Goal: Task Accomplishment & Management: Manage account settings

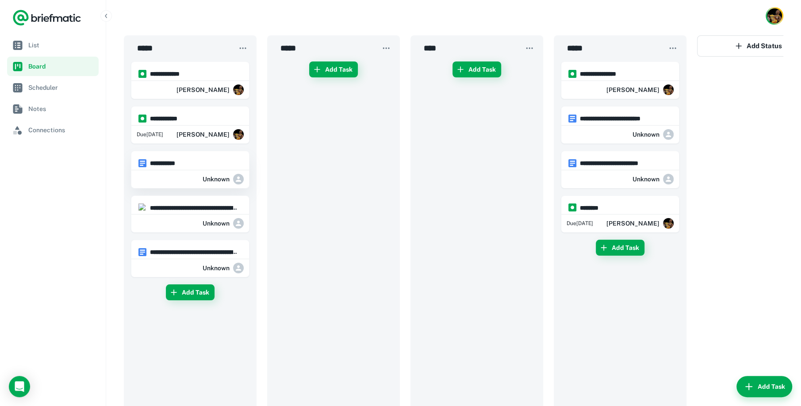
click at [221, 166] on h6 "**********" at bounding box center [194, 163] width 88 height 10
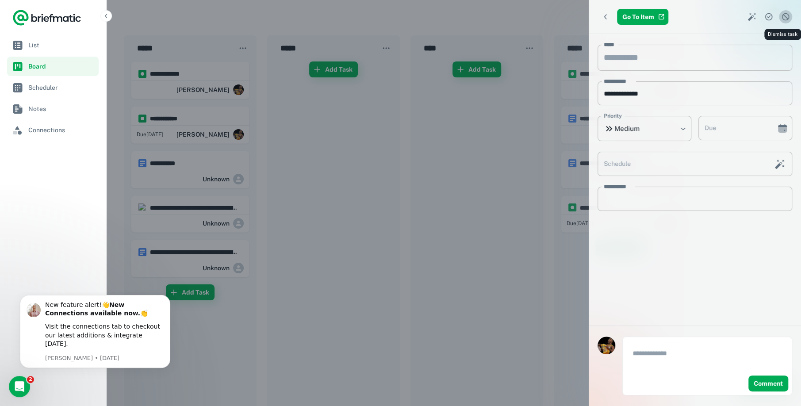
click at [781, 19] on icon "Dismiss task" at bounding box center [785, 16] width 9 height 9
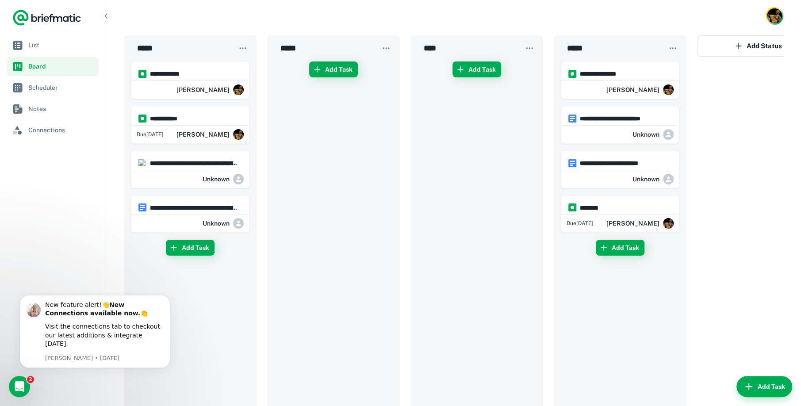
click at [187, 216] on div "Unknown" at bounding box center [190, 223] width 118 height 18
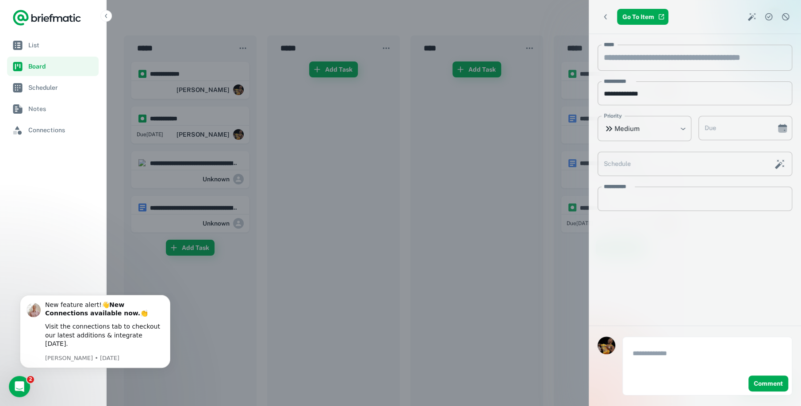
click at [784, 20] on icon "Dismiss task" at bounding box center [786, 17] width 8 height 8
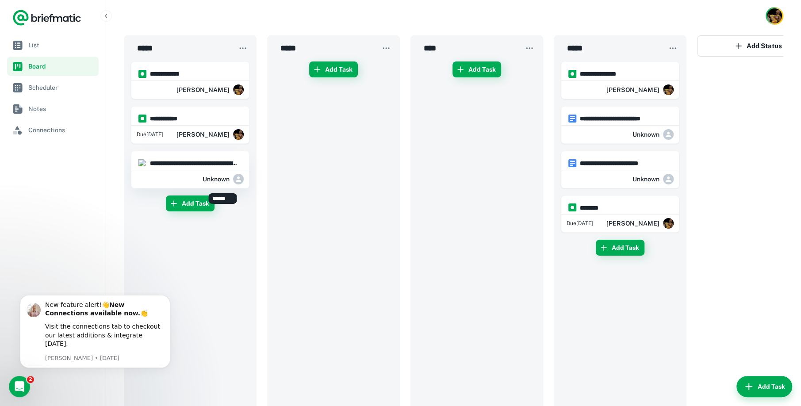
click at [211, 186] on div "Unknown" at bounding box center [223, 179] width 41 height 18
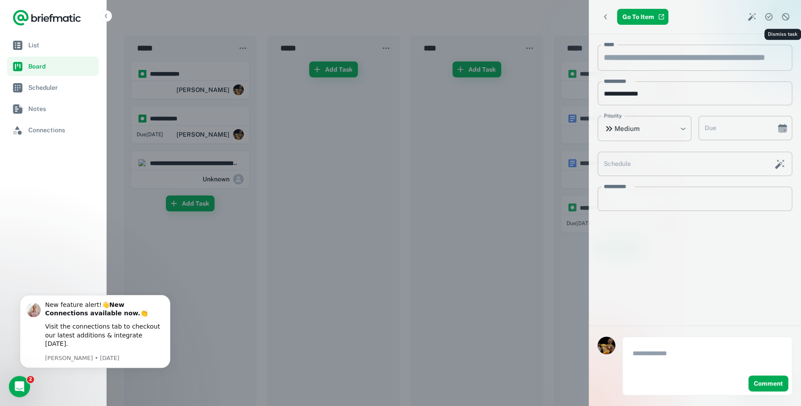
click at [785, 18] on icon "Dismiss task" at bounding box center [785, 16] width 9 height 9
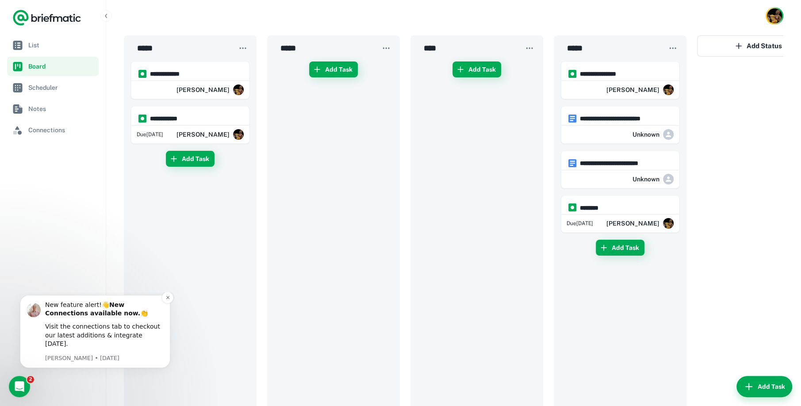
click at [86, 344] on div "Visit the connections tab to checkout our latest additions & integrate today." at bounding box center [104, 335] width 119 height 26
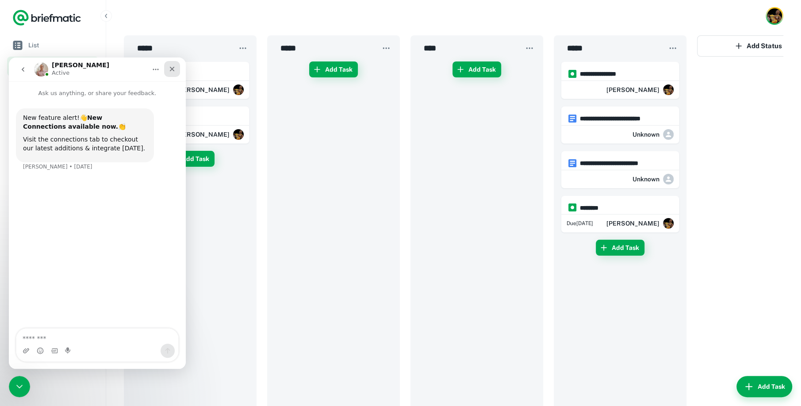
click at [170, 69] on icon "Close" at bounding box center [171, 68] width 7 height 7
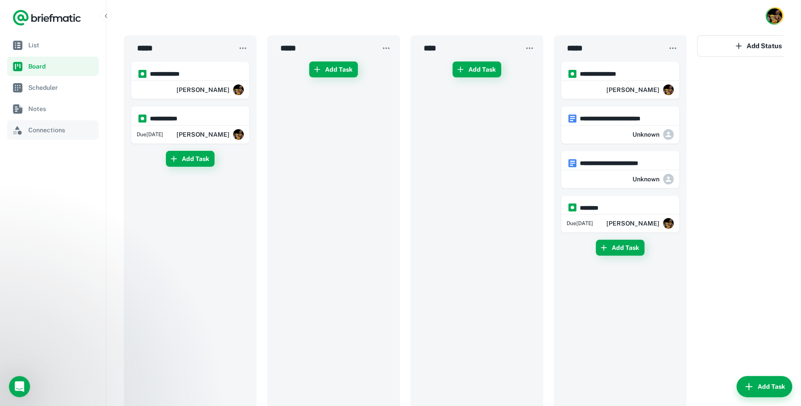
click at [47, 133] on span "Connections" at bounding box center [61, 130] width 67 height 10
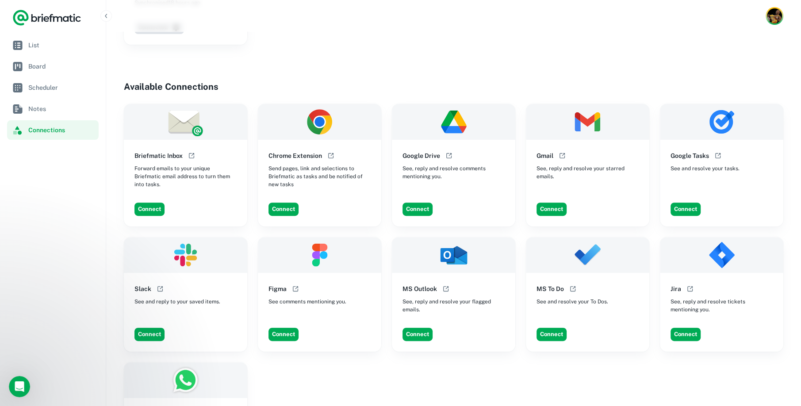
scroll to position [221, 0]
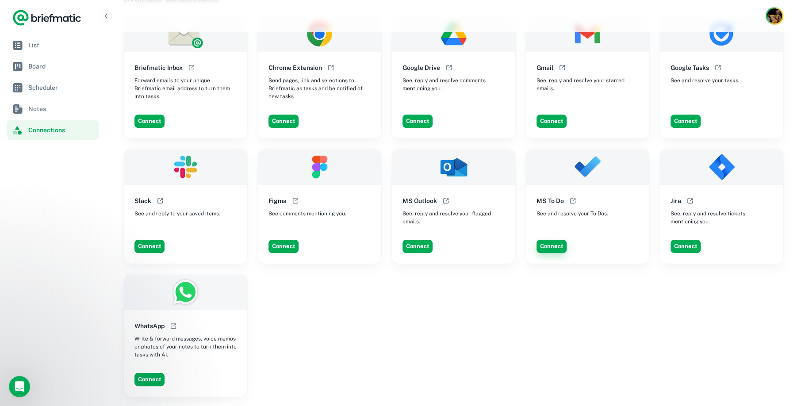
click at [555, 252] on button "Connect" at bounding box center [551, 246] width 30 height 13
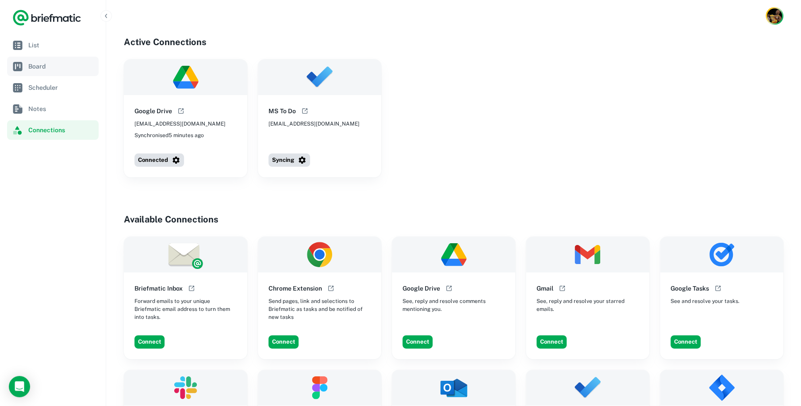
click at [49, 61] on span "Board" at bounding box center [61, 66] width 67 height 10
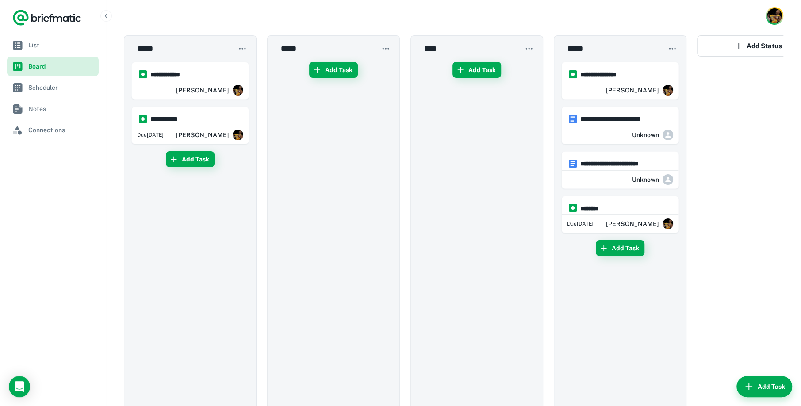
click at [80, 65] on span "Board" at bounding box center [61, 66] width 67 height 10
click at [84, 50] on link "List" at bounding box center [53, 44] width 92 height 19
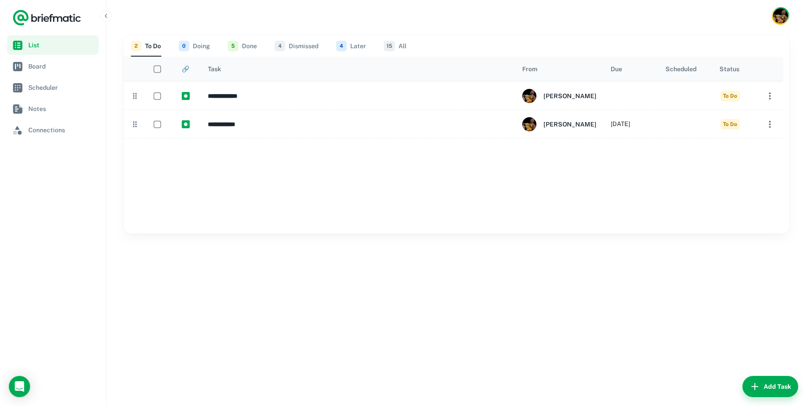
drag, startPoint x: 56, startPoint y: 143, endPoint x: 61, endPoint y: 141, distance: 6.2
click at [56, 143] on nav "List Board Scheduler Notes Connections" at bounding box center [53, 220] width 106 height 371
click at [70, 126] on span "Connections" at bounding box center [61, 130] width 67 height 10
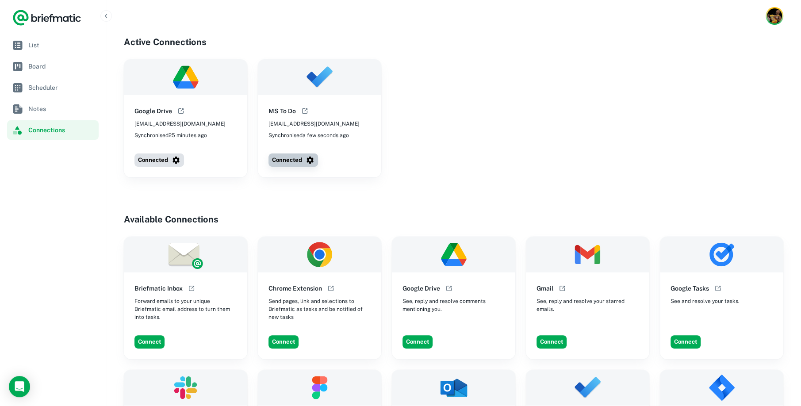
click at [314, 161] on icon "button" at bounding box center [310, 160] width 9 height 9
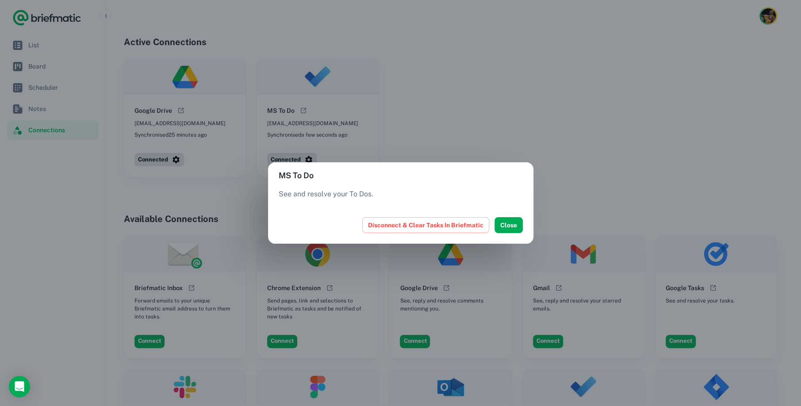
click at [309, 138] on div "MS To Do See and resolve your To Dos. Disconnect & Clear Tasks In Briefmatic Cl…" at bounding box center [400, 203] width 801 height 406
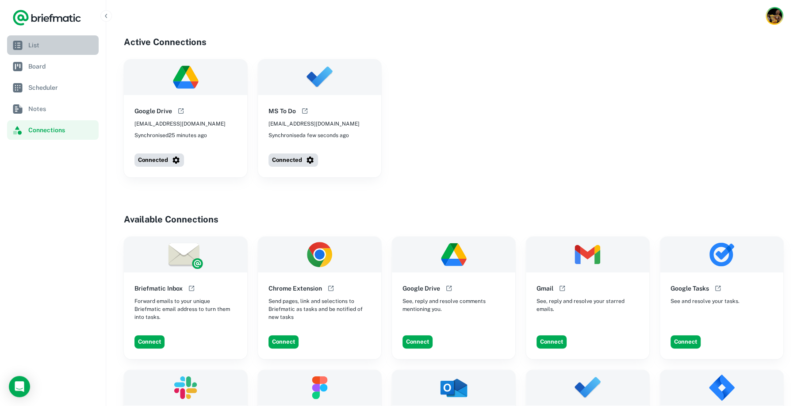
click at [75, 54] on link "List" at bounding box center [53, 44] width 92 height 19
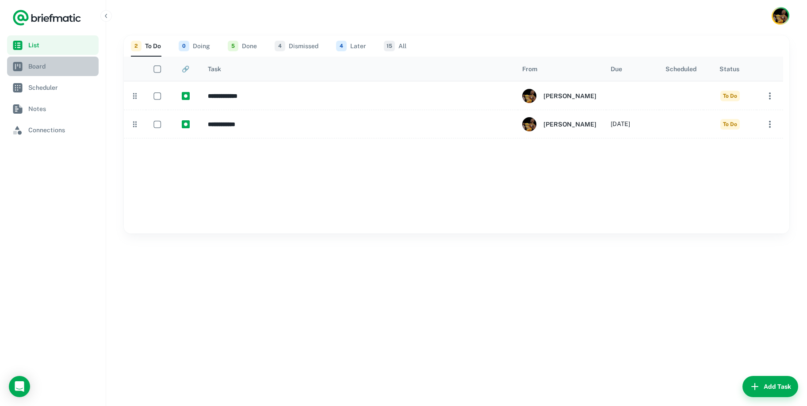
click at [60, 67] on span "Board" at bounding box center [61, 66] width 67 height 10
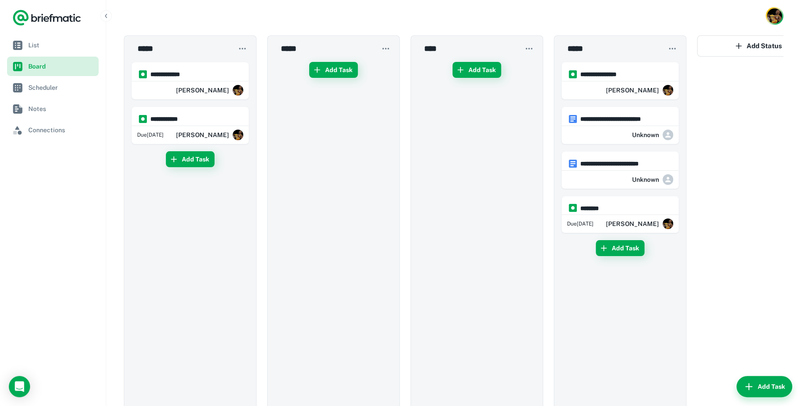
click at [81, 58] on link "Board" at bounding box center [53, 66] width 92 height 19
click at [84, 53] on link "List" at bounding box center [53, 44] width 92 height 19
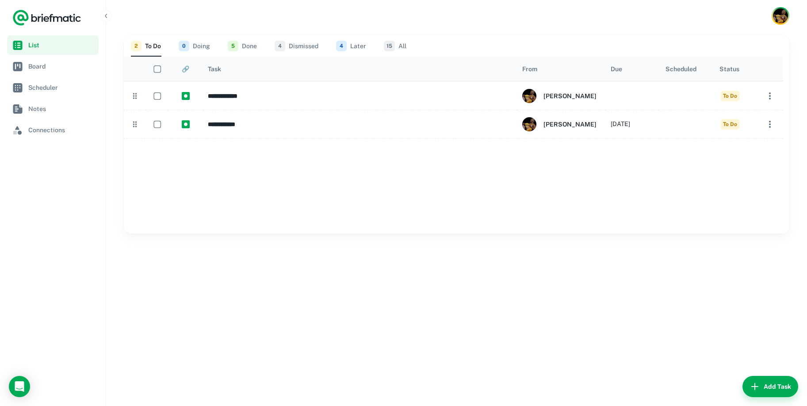
click at [403, 52] on button "15 All" at bounding box center [395, 45] width 23 height 21
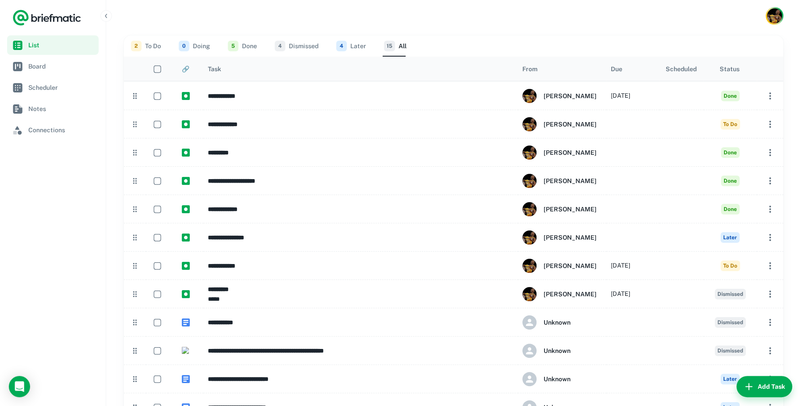
click at [362, 48] on button "4 Later" at bounding box center [351, 45] width 30 height 21
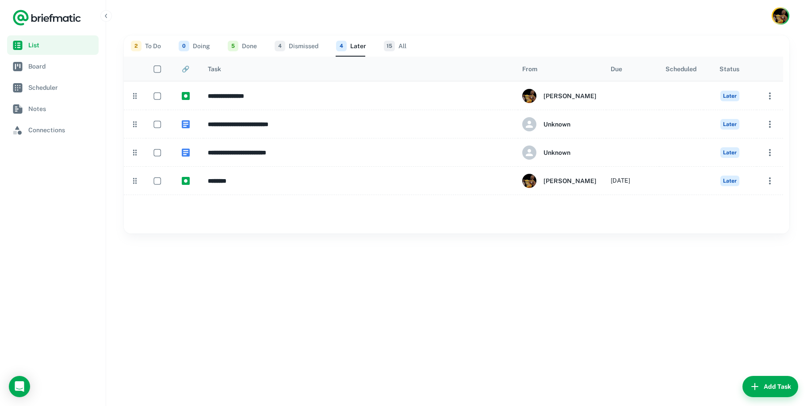
click at [318, 46] on button "4 Dismissed" at bounding box center [297, 45] width 44 height 21
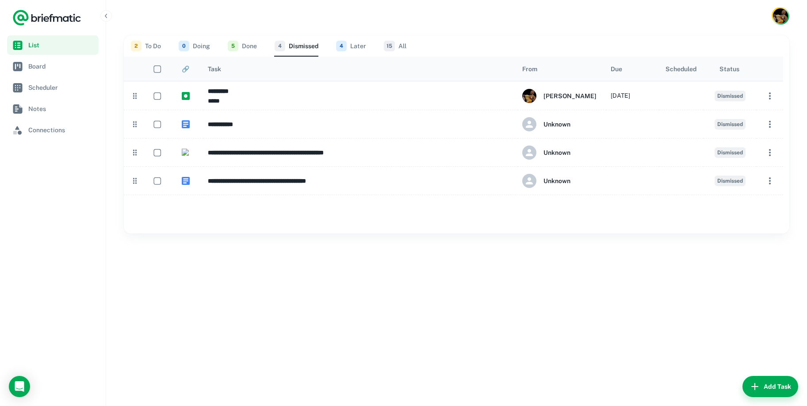
click at [249, 47] on button "5 Done" at bounding box center [242, 45] width 29 height 21
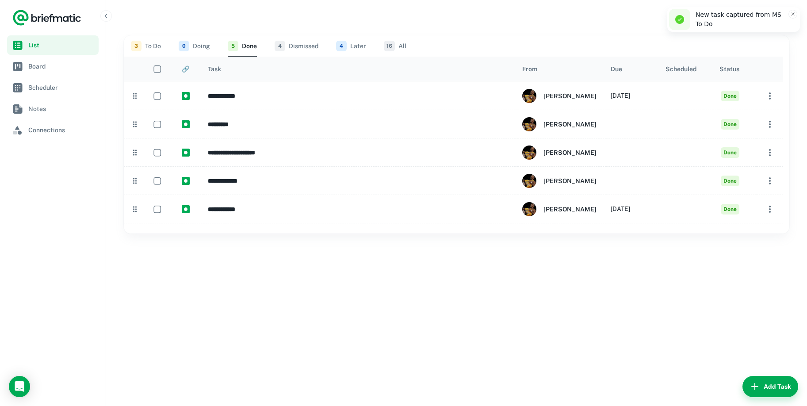
click at [185, 44] on span "0" at bounding box center [184, 46] width 11 height 11
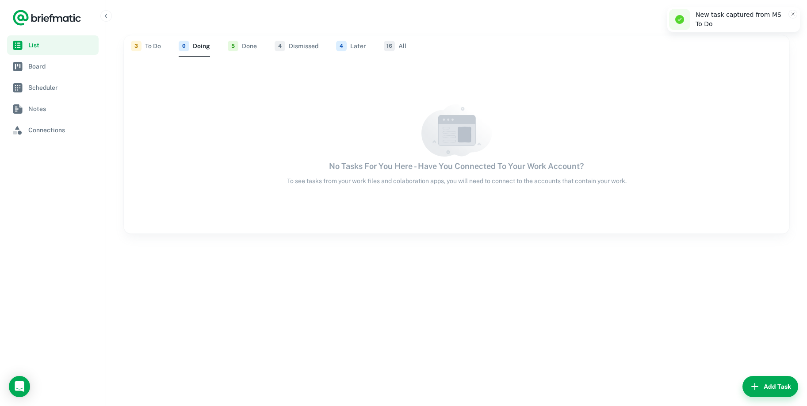
click at [146, 46] on button "3 To Do" at bounding box center [146, 45] width 30 height 21
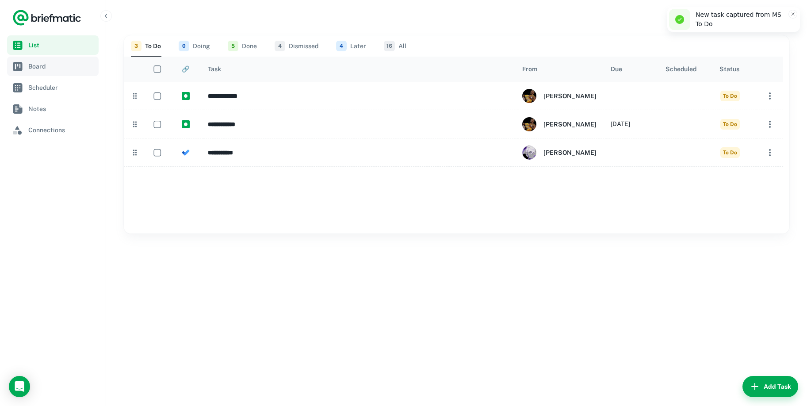
click at [96, 65] on link "Board" at bounding box center [53, 66] width 92 height 19
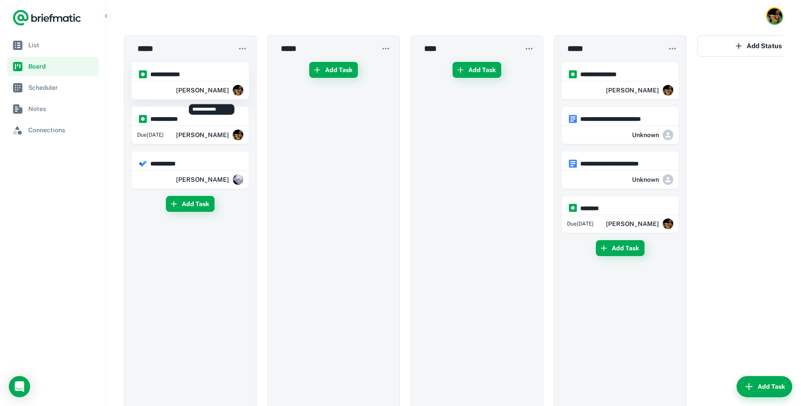
click at [229, 80] on div "**********" at bounding box center [190, 80] width 117 height 37
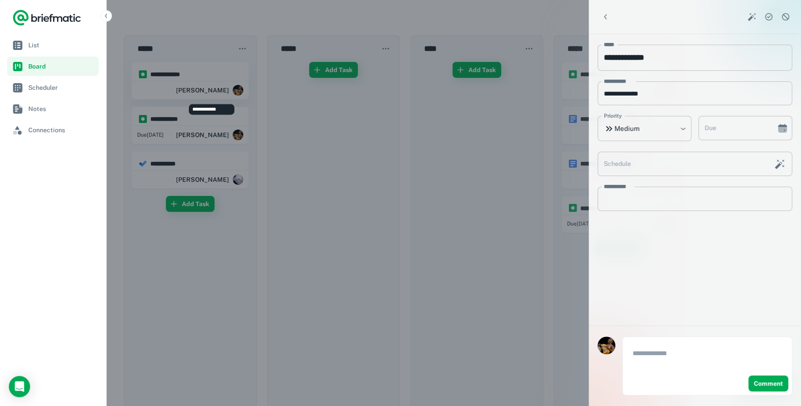
type input "**********"
click at [791, 18] on button "Dismiss task" at bounding box center [785, 16] width 13 height 13
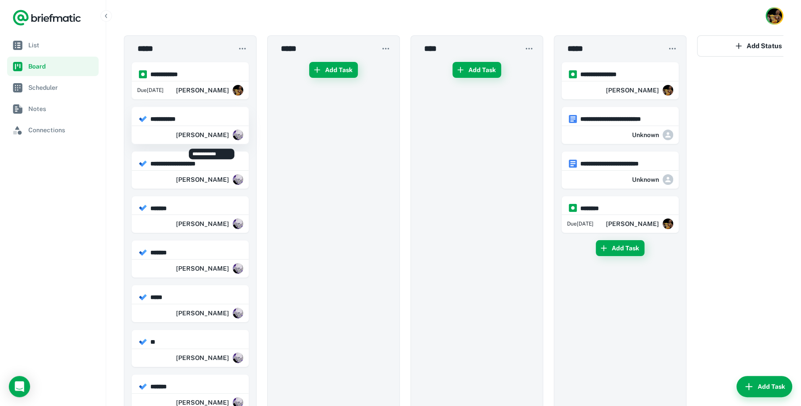
click at [203, 142] on div "[PERSON_NAME]" at bounding box center [209, 135] width 67 height 18
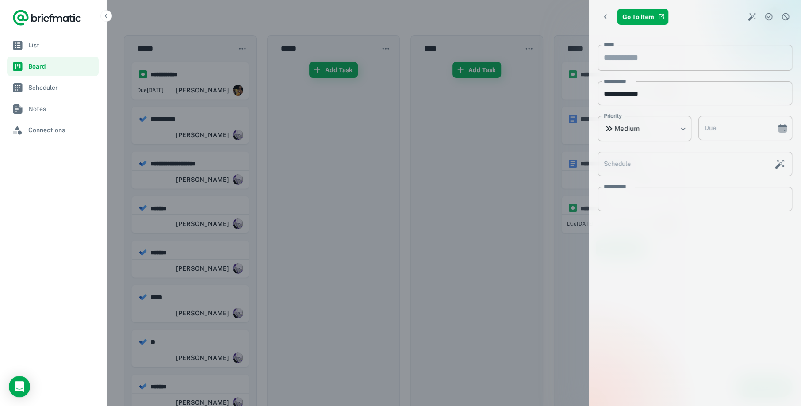
click at [202, 162] on div at bounding box center [400, 203] width 801 height 406
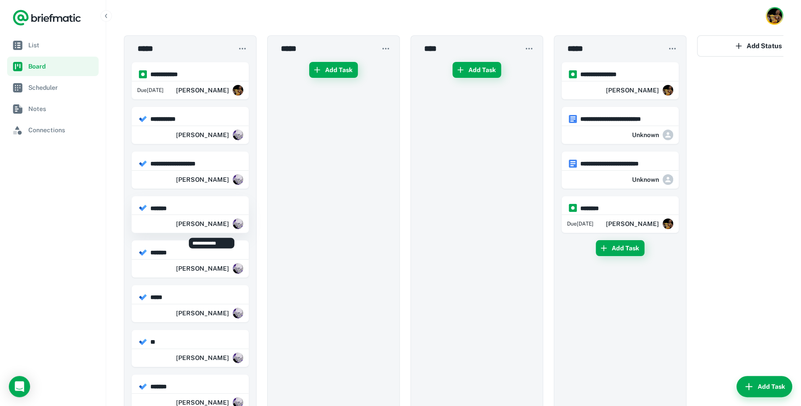
click at [190, 229] on div "[PERSON_NAME]" at bounding box center [209, 224] width 67 height 18
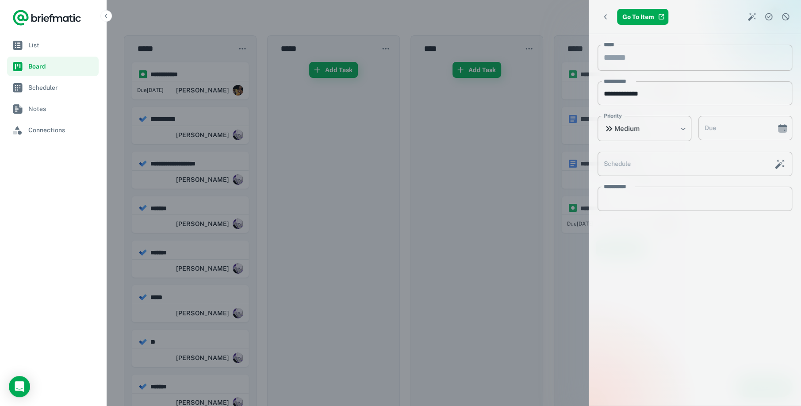
click at [412, 210] on div at bounding box center [400, 203] width 801 height 406
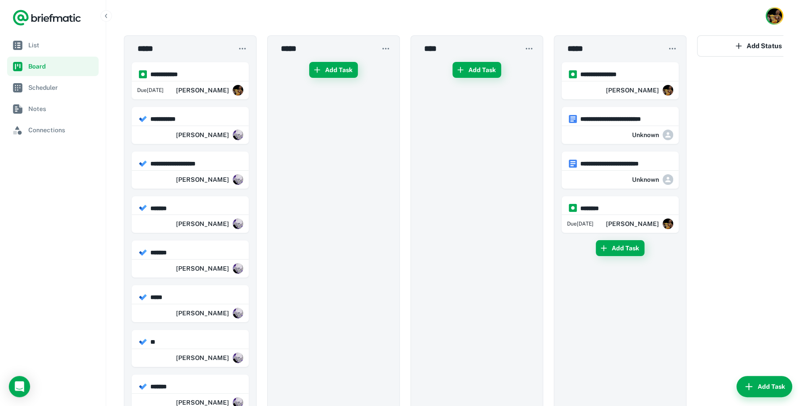
scroll to position [44, 0]
